Goal: Task Accomplishment & Management: Complete application form

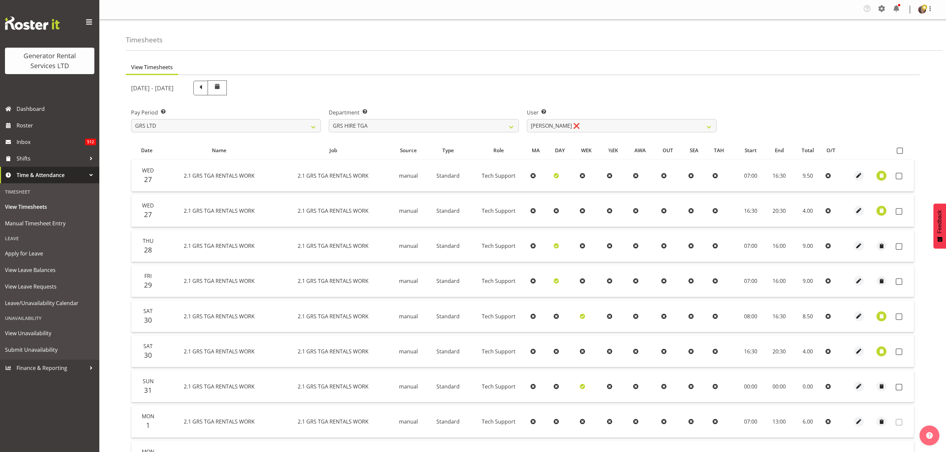
select select "21"
select select "11248"
click at [345, 121] on select "GRS ADMIN TGA GRS HIRE TGA GRS SALES TGA" at bounding box center [424, 125] width 190 height 13
select select "163"
click at [329, 119] on select "GRS ADMIN TGA GRS HIRE TGA GRS SALES TGA" at bounding box center [424, 125] width 190 height 13
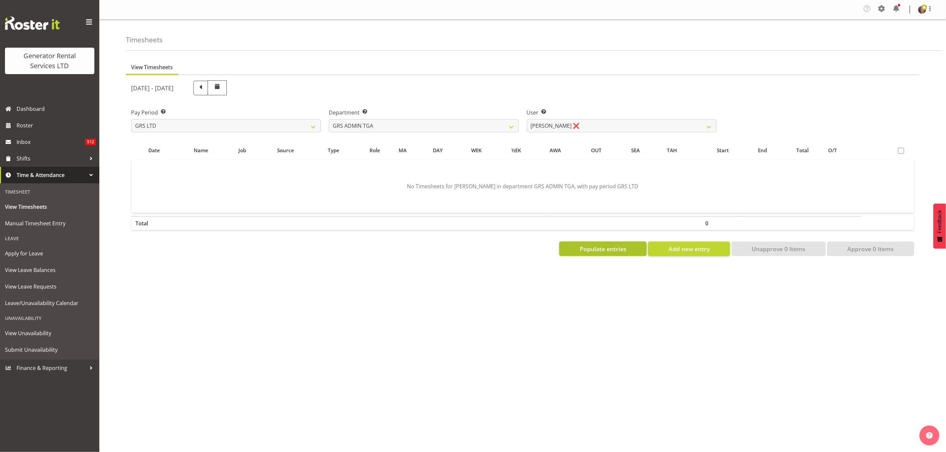
click at [610, 246] on span "Populate entries" at bounding box center [603, 249] width 47 height 9
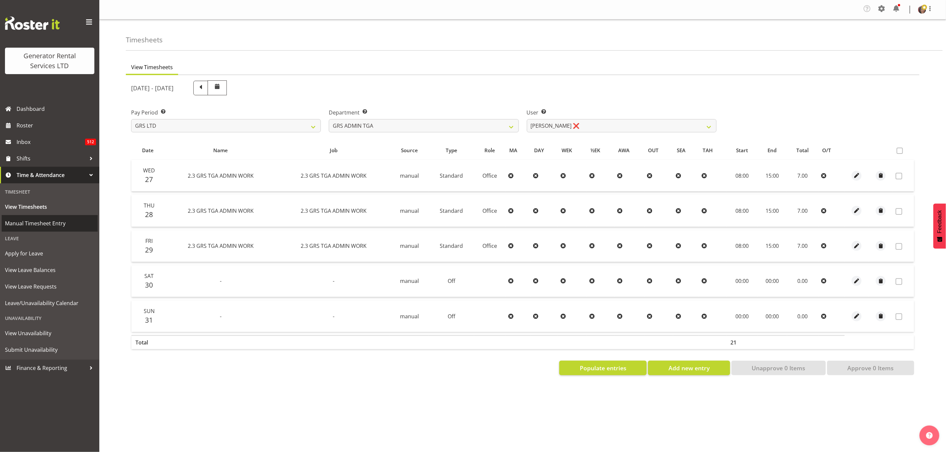
click at [33, 223] on span "Manual Timesheet Entry" at bounding box center [49, 224] width 89 height 10
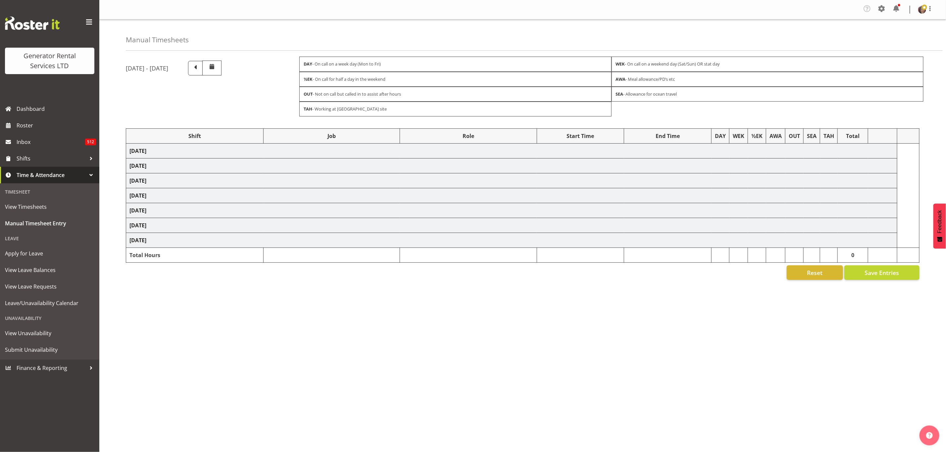
select select "2448"
select select "879"
select select "2448"
select select "879"
select select "2448"
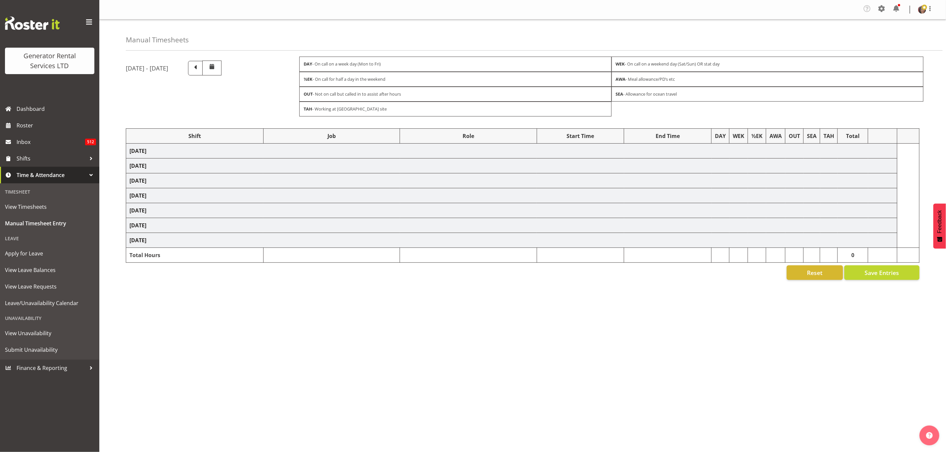
select select "879"
select select "2448"
select select "879"
select select "2448"
select select "879"
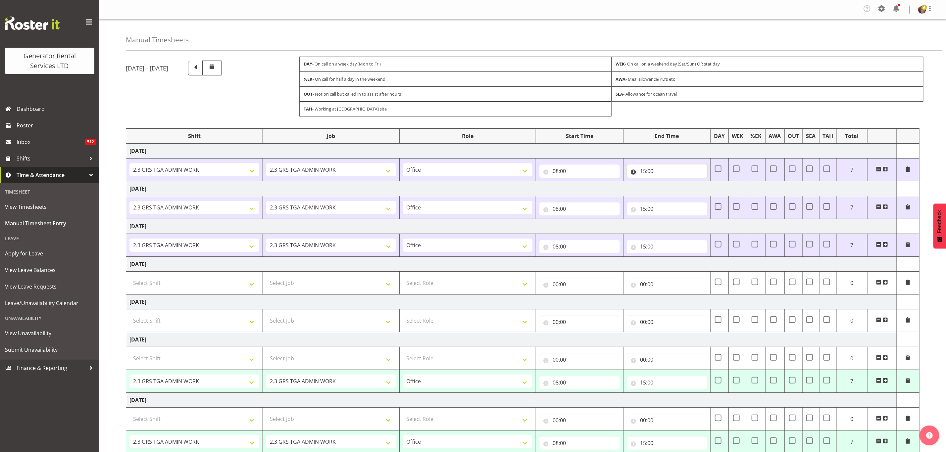
click at [657, 170] on input "15:00" at bounding box center [667, 171] width 80 height 13
click at [672, 190] on select "00 01 02 03 04 05 06 07 08 09 10 11 12 13 14 15 16 17 18 19 20 21 22 23" at bounding box center [672, 188] width 15 height 13
select select "17"
click at [665, 184] on select "00 01 02 03 04 05 06 07 08 09 10 11 12 13 14 15 16 17 18 19 20 21 22 23" at bounding box center [672, 188] width 15 height 13
type input "17:00"
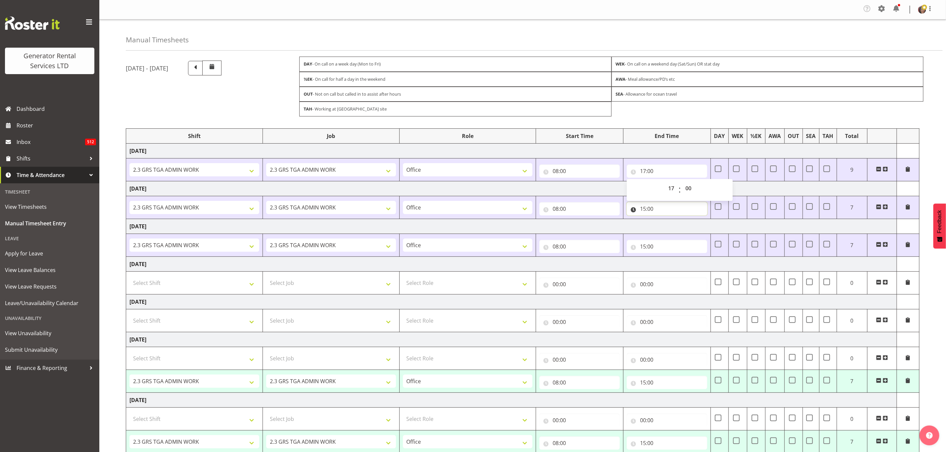
click at [650, 215] on input "15:00" at bounding box center [667, 208] width 80 height 13
click at [672, 229] on select "00 01 02 03 04 05 06 07 08 09 10 11 12 13 14 15 16 17 18 19 20 21 22 23" at bounding box center [672, 226] width 15 height 13
select select "17"
click at [665, 222] on select "00 01 02 03 04 05 06 07 08 09 10 11 12 13 14 15 16 17 18 19 20 21 22 23" at bounding box center [672, 226] width 15 height 13
type input "17:00"
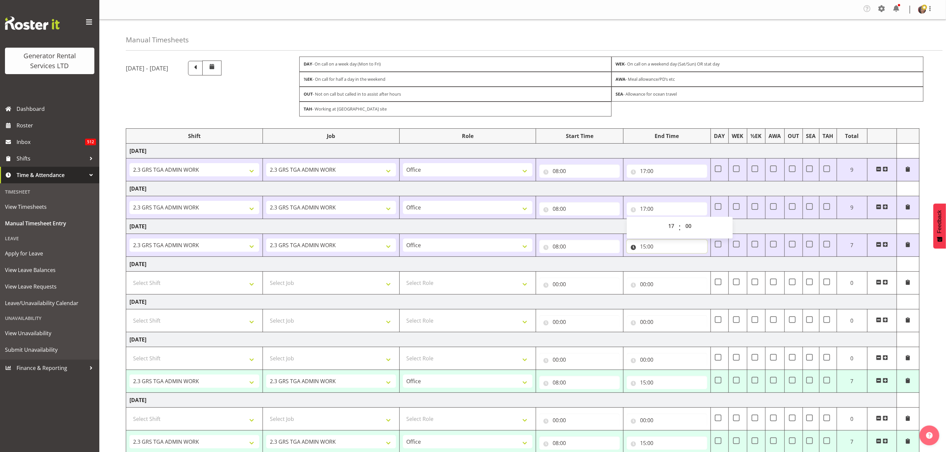
click at [652, 252] on input "15:00" at bounding box center [667, 246] width 80 height 13
click at [672, 267] on select "00 01 02 03 04 05 06 07 08 09 10 11 12 13 14 15 16 17 18 19 20 21 22 23" at bounding box center [672, 263] width 15 height 13
select select "17"
click at [665, 260] on select "00 01 02 03 04 05 06 07 08 09 10 11 12 13 14 15 16 17 18 19 20 21 22 23" at bounding box center [672, 263] width 15 height 13
type input "17:00"
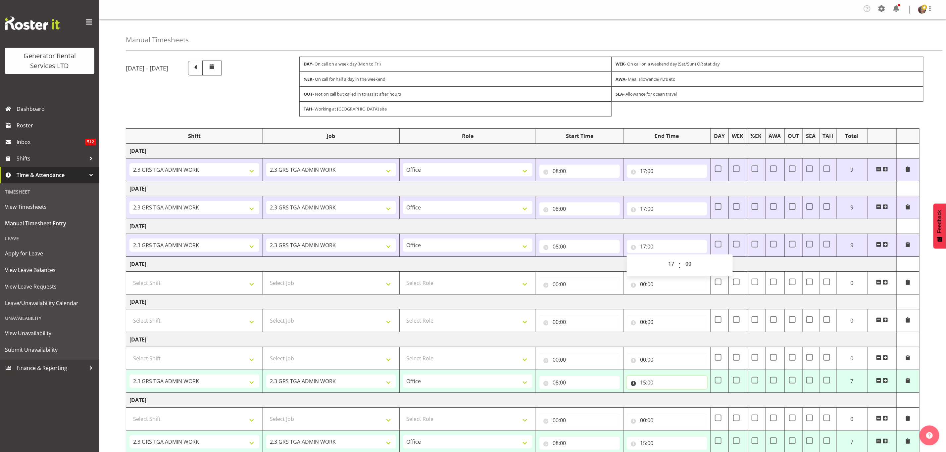
click at [651, 386] on input "15:00" at bounding box center [667, 382] width 80 height 13
click at [670, 405] on select "00 01 02 03 04 05 06 07 08 09 10 11 12 13 14 15 16 17 18 19 20 21 22 23" at bounding box center [672, 399] width 15 height 13
select select "17"
click at [665, 397] on select "00 01 02 03 04 05 06 07 08 09 10 11 12 13 14 15 16 17 18 19 20 21 22 23" at bounding box center [672, 399] width 15 height 13
type input "17:00"
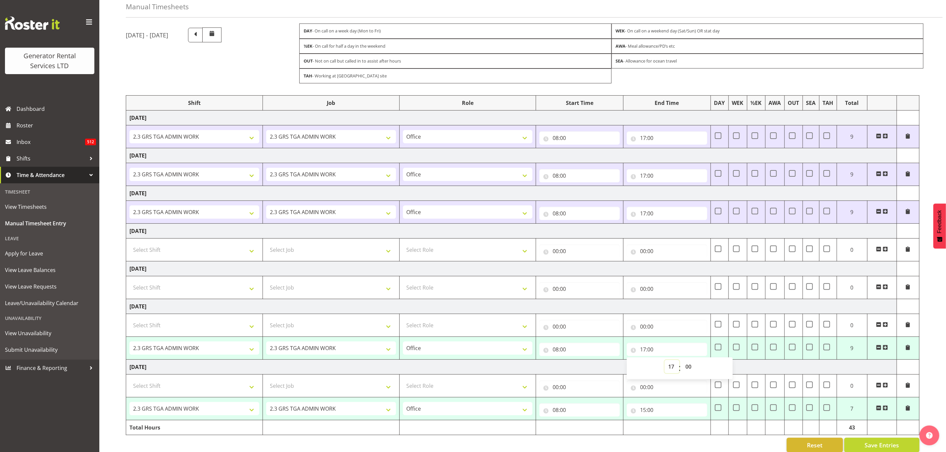
scroll to position [50, 0]
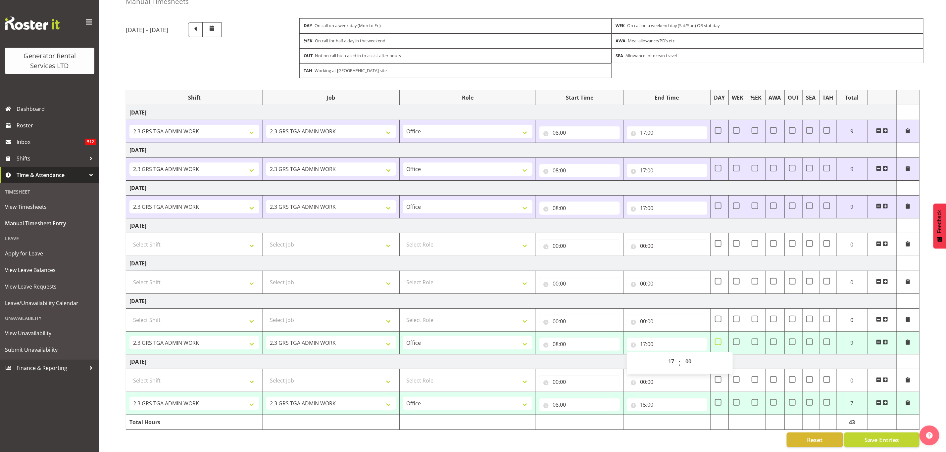
click at [719, 339] on span at bounding box center [718, 342] width 7 height 7
click at [719, 340] on input "checkbox" at bounding box center [717, 342] width 4 height 4
checkbox input "true"
click at [647, 398] on input "15:00" at bounding box center [667, 404] width 80 height 13
click at [669, 418] on select "00 01 02 03 04 05 06 07 08 09 10 11 12 13 14 15 16 17 18 19 20 21 22 23" at bounding box center [672, 422] width 15 height 13
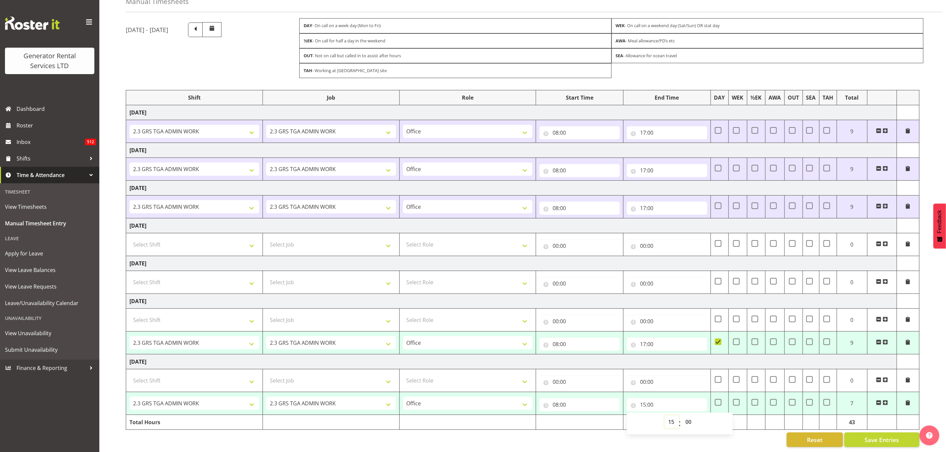
select select "17"
click at [665, 416] on select "00 01 02 03 04 05 06 07 08 09 10 11 12 13 14 15 16 17 18 19 20 21 22 23" at bounding box center [672, 422] width 15 height 13
type input "17:00"
click at [717, 399] on span at bounding box center [718, 402] width 7 height 7
click at [717, 401] on input "checkbox" at bounding box center [717, 403] width 4 height 4
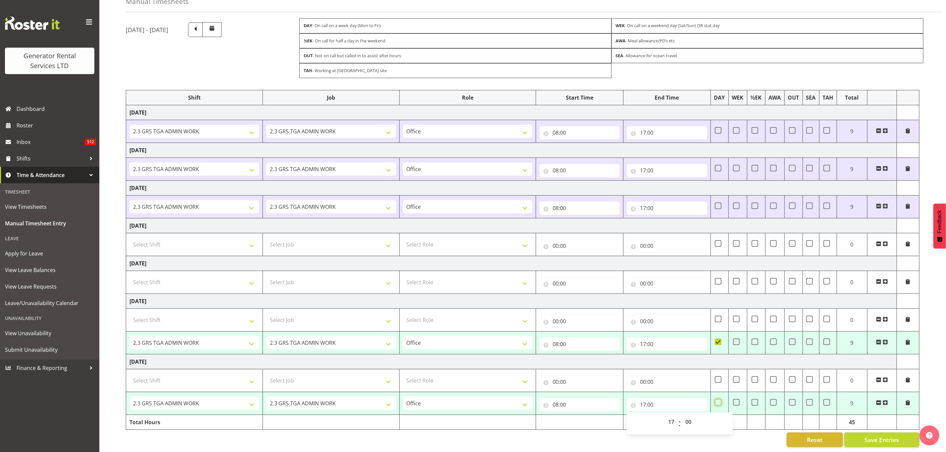
checkbox input "true"
click at [870, 436] on span "Save Entries" at bounding box center [882, 440] width 34 height 9
select select "2448"
select select "879"
type input "08:00"
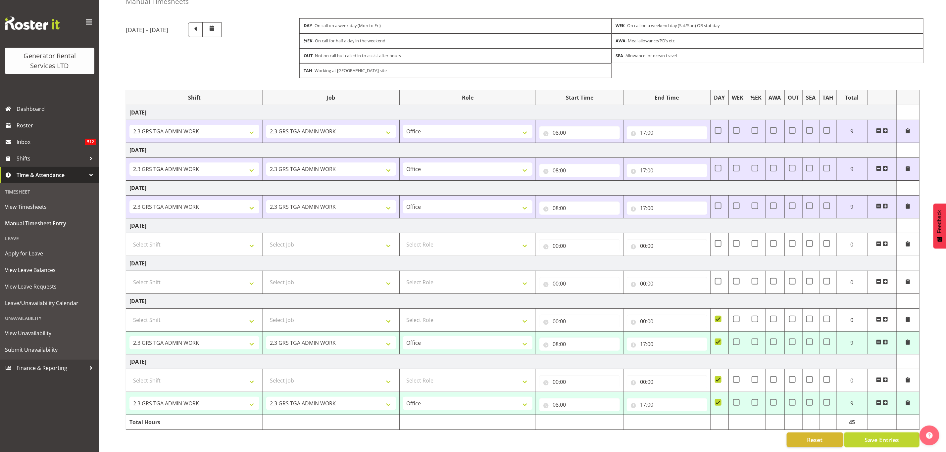
type input "17:00"
checkbox input "true"
select select "2448"
select select "879"
type input "08:00"
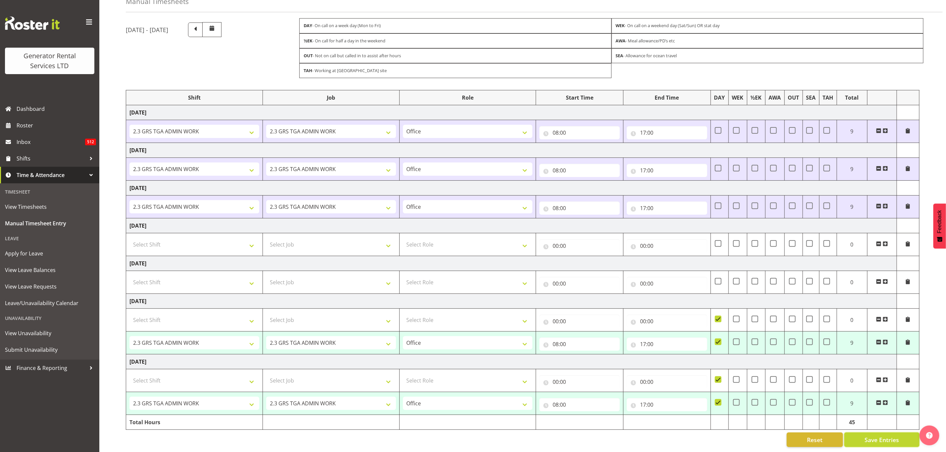
type input "17:00"
checkbox input "true"
select select "2448"
select select "879"
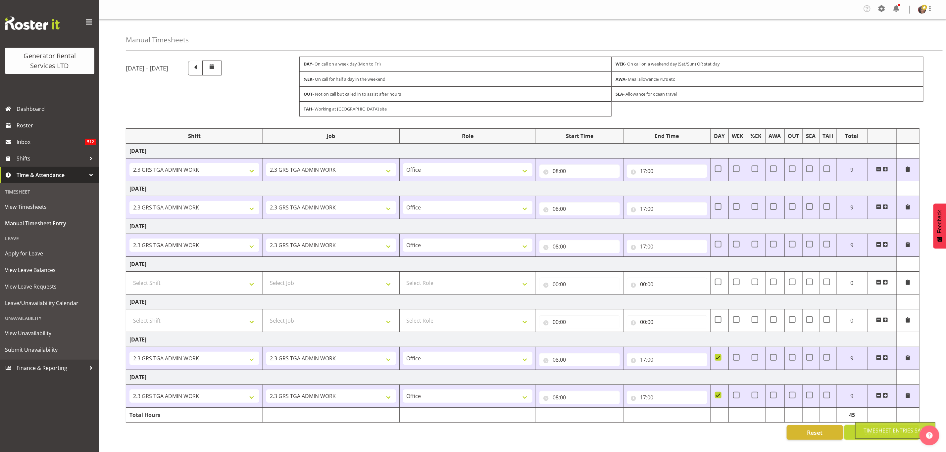
scroll to position [4, 0]
